Goal: Book appointment/travel/reservation

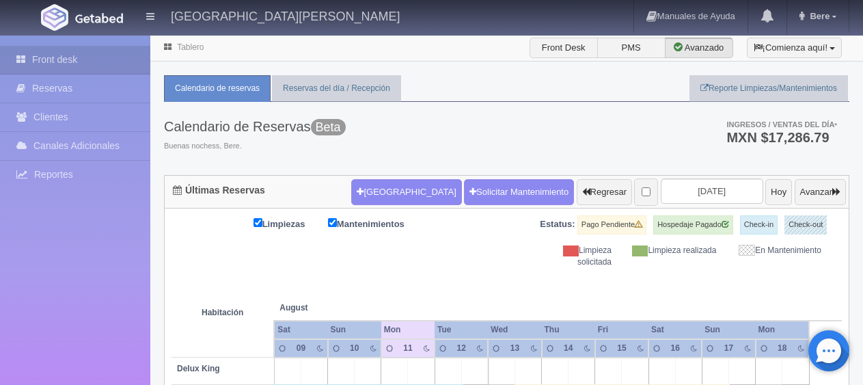
click at [372, 185] on button "[GEOGRAPHIC_DATA]" at bounding box center [406, 192] width 110 height 26
click at [0, 0] on input "text" at bounding box center [0, 0] width 0 height 0
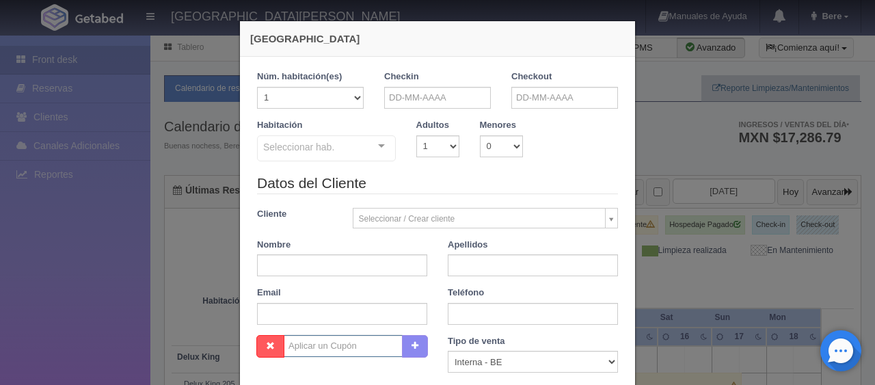
checkbox input "false"
click at [446, 97] on input "text" at bounding box center [437, 98] width 107 height 22
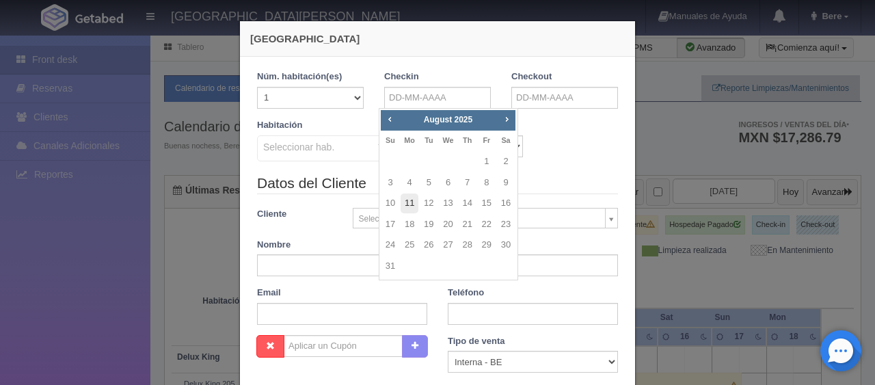
click at [407, 205] on link "11" at bounding box center [410, 203] width 18 height 20
type input "[DATE]"
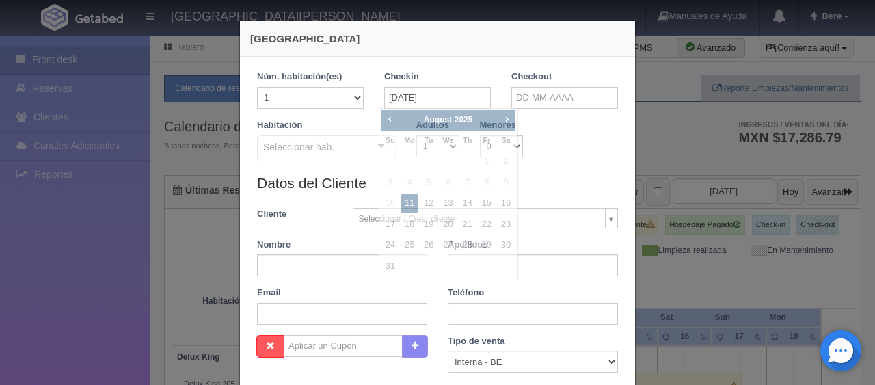
checkbox input "false"
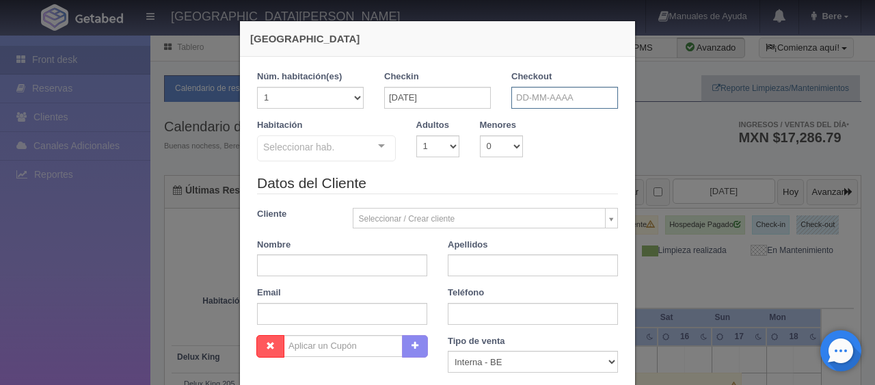
click at [573, 94] on input "text" at bounding box center [564, 98] width 107 height 22
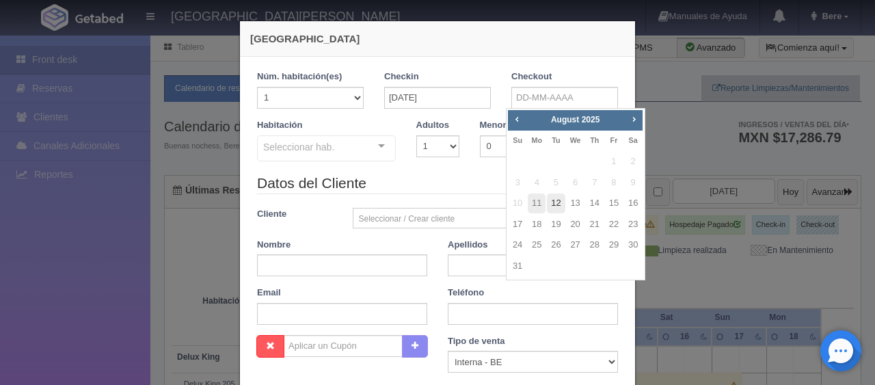
click at [554, 201] on link "12" at bounding box center [556, 203] width 18 height 20
type input "[DATE]"
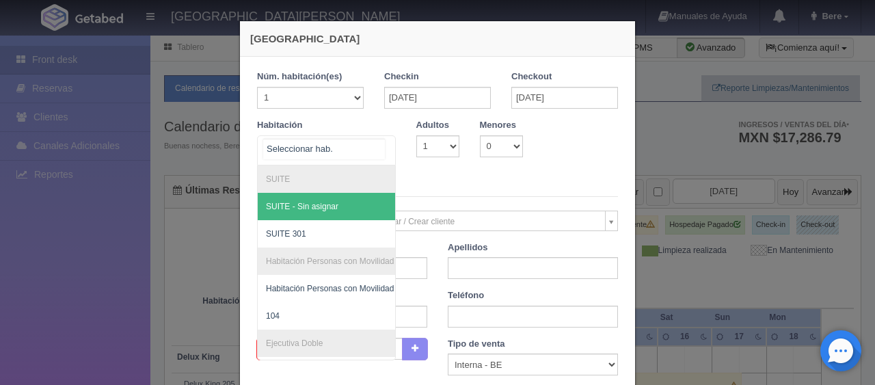
click at [342, 160] on div "SUITE SUITE - Sin asignar SUITE 301 Habitación Personas con Movilidad Reducida …" at bounding box center [326, 150] width 139 height 30
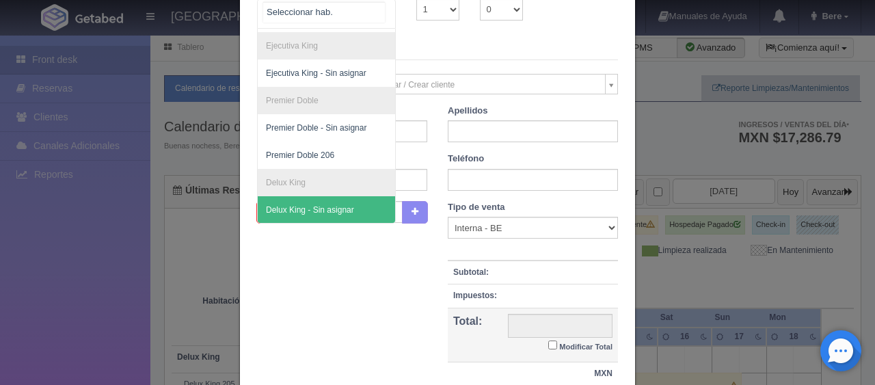
scroll to position [243, 0]
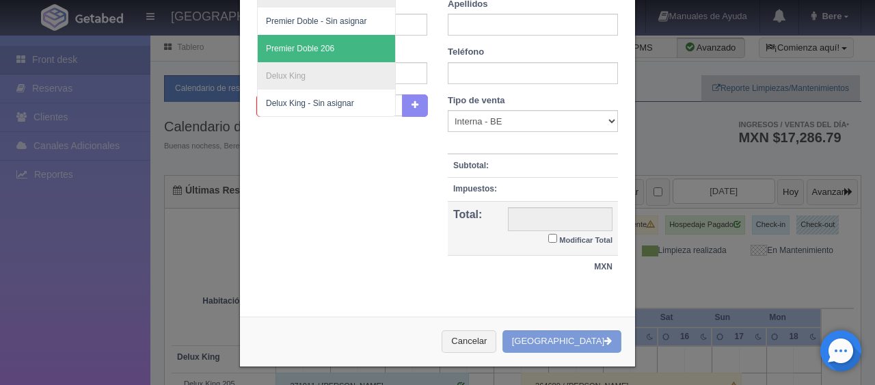
click at [322, 43] on span "Premier Doble 206" at bounding box center [373, 48] width 230 height 27
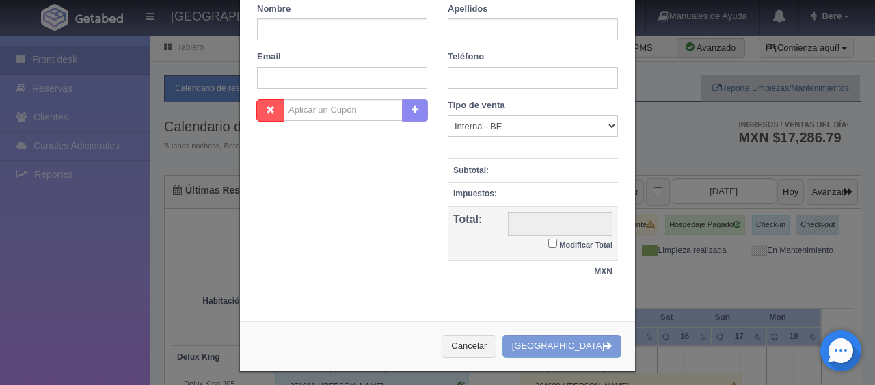
checkbox input "false"
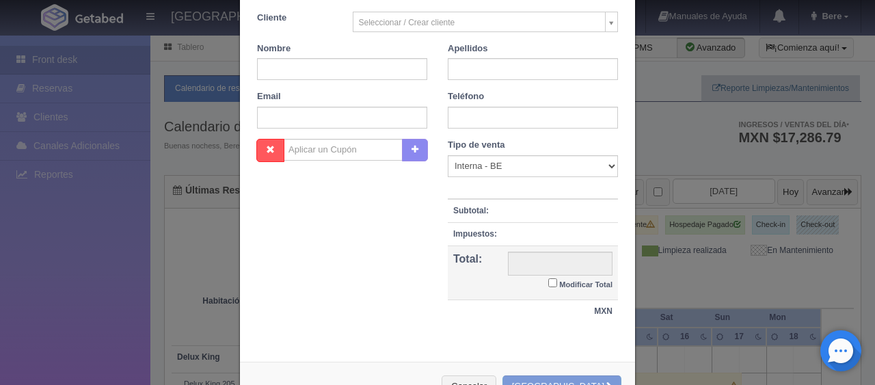
scroll to position [31, 0]
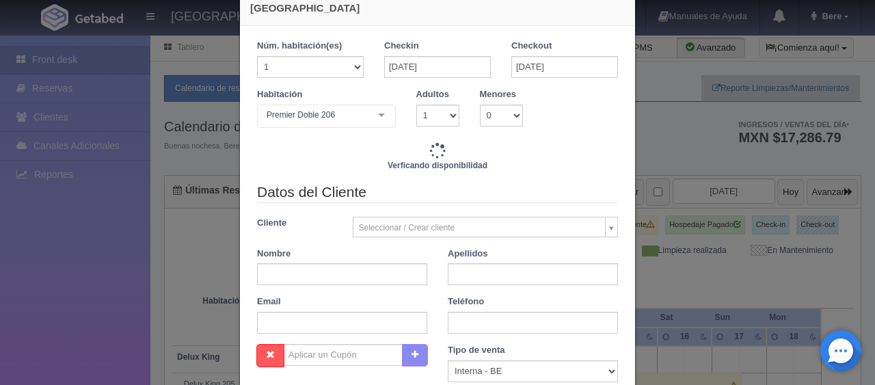
click at [327, 103] on div "Habitación Premier Doble 206 SUITE SUITE - Sin asignar SUITE 301 Habitación Per…" at bounding box center [326, 110] width 159 height 44
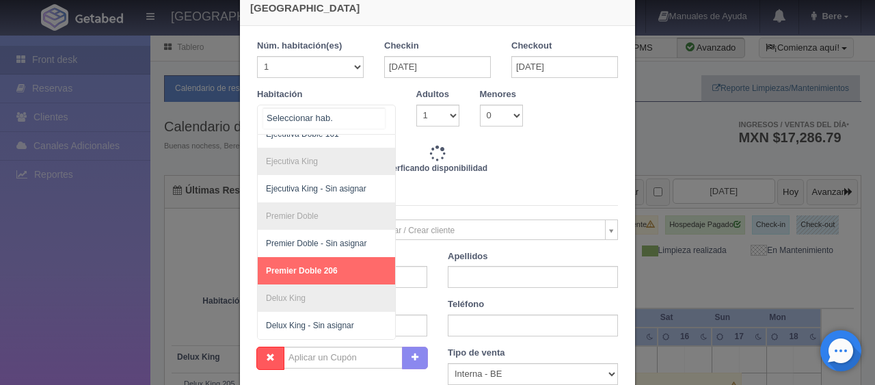
type input "1399.00"
checkbox input "false"
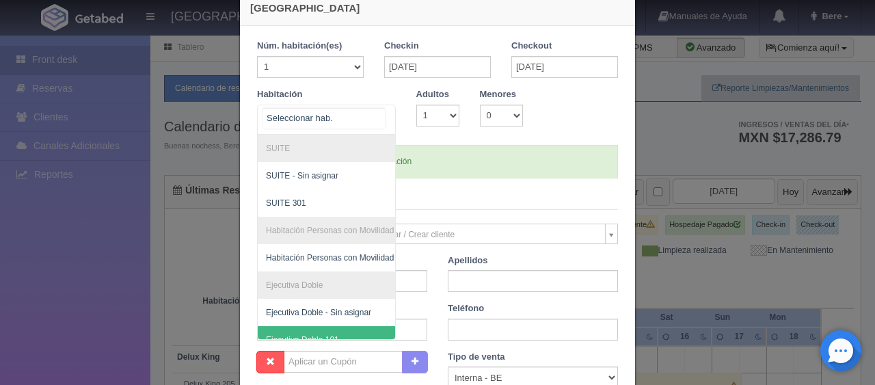
scroll to position [0, 0]
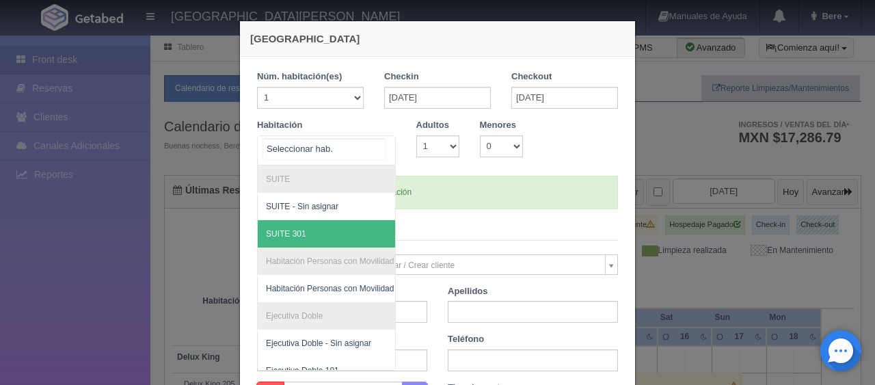
click at [320, 247] on li "Habitación Personas con Movilidad Reducida" at bounding box center [373, 260] width 230 height 27
click at [325, 242] on span "SUITE 301" at bounding box center [373, 233] width 230 height 27
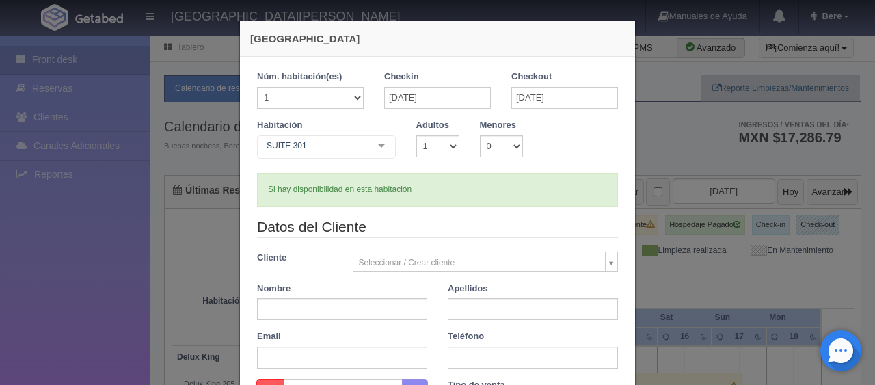
checkbox input "false"
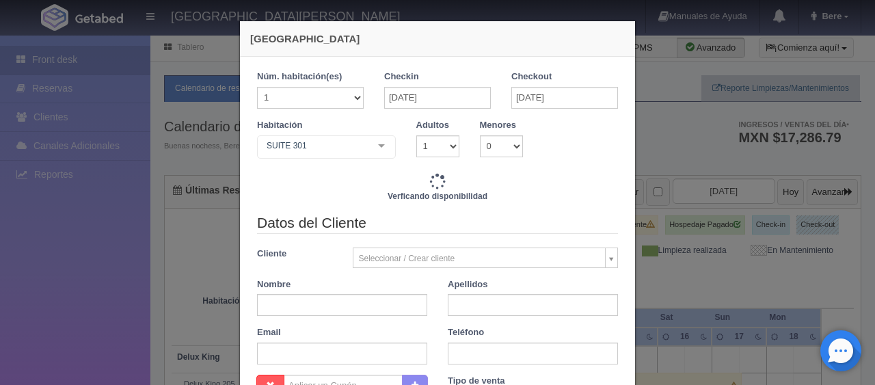
type input "2400.00"
checkbox input "false"
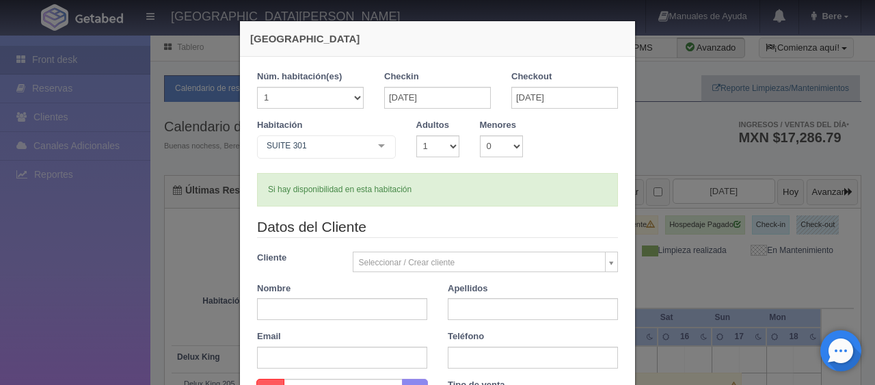
click at [485, 202] on div "Si hay disponibilidad en esta habitación" at bounding box center [437, 189] width 361 height 33
drag, startPoint x: 454, startPoint y: 199, endPoint x: 385, endPoint y: 190, distance: 69.6
click at [385, 190] on div "Si hay disponibilidad en esta habitación" at bounding box center [437, 189] width 361 height 33
click at [410, 189] on div "Si hay disponibilidad en esta habitación" at bounding box center [437, 189] width 361 height 33
click at [424, 186] on div "Si hay disponibilidad en esta habitación" at bounding box center [437, 189] width 361 height 33
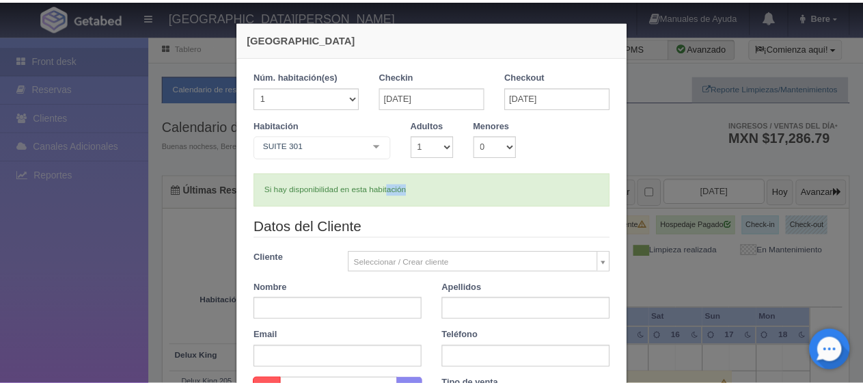
scroll to position [284, 0]
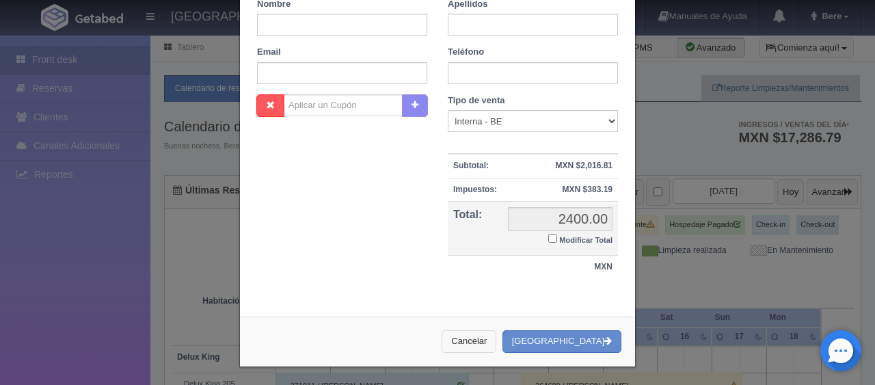
click at [485, 340] on button "Cancelar" at bounding box center [469, 341] width 55 height 23
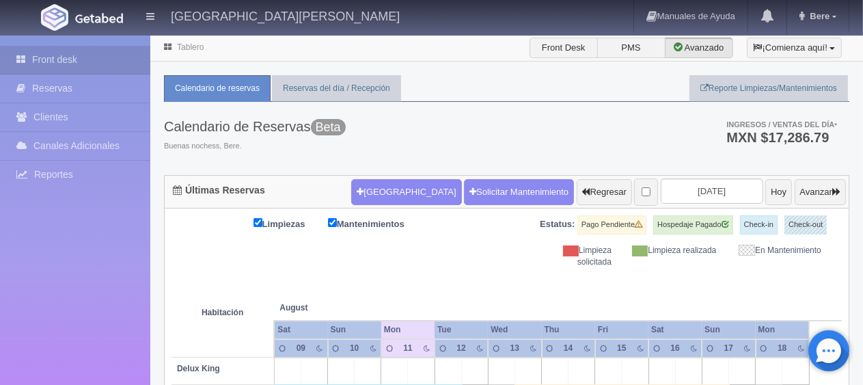
click at [449, 256] on div "Limpiezas Mantenimientos Estatus: Pago Pendiente Hospedaje Pagado Check-in Chec…" at bounding box center [507, 241] width 671 height 53
